Goal: Entertainment & Leisure: Consume media (video, audio)

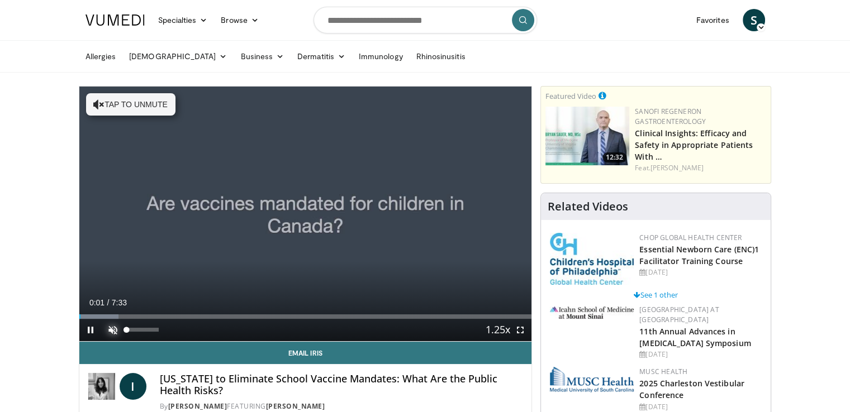
click at [113, 329] on span "Video Player" at bounding box center [113, 330] width 22 height 22
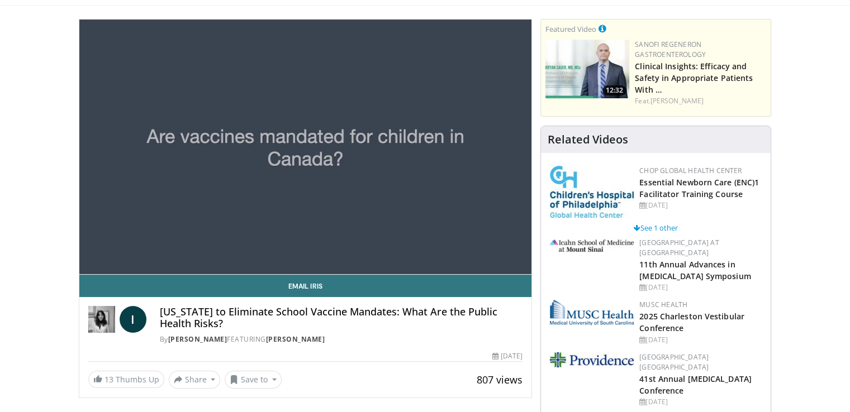
scroll to position [20, 0]
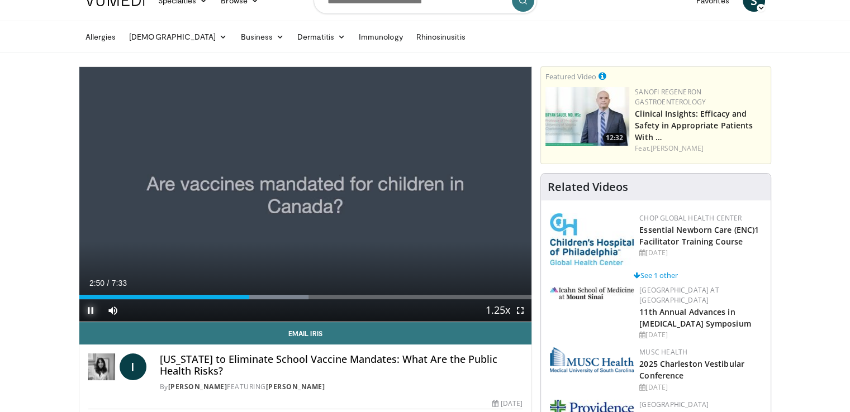
click at [91, 307] on span "Video Player" at bounding box center [90, 310] width 22 height 22
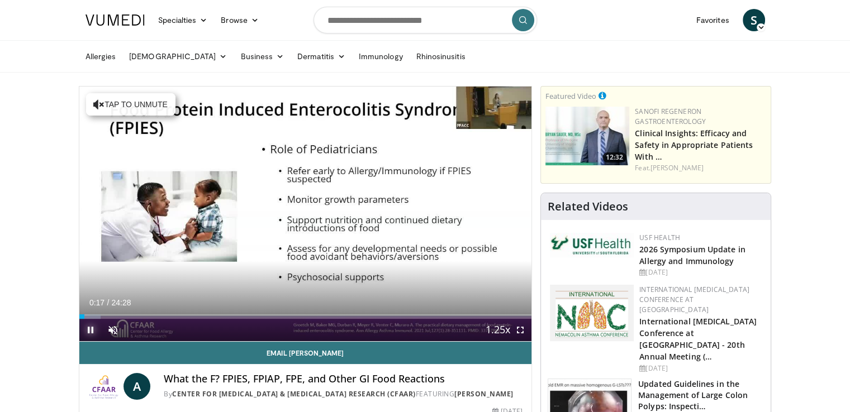
click at [88, 331] on span "Video Player" at bounding box center [90, 330] width 22 height 22
